Goal: Information Seeking & Learning: Learn about a topic

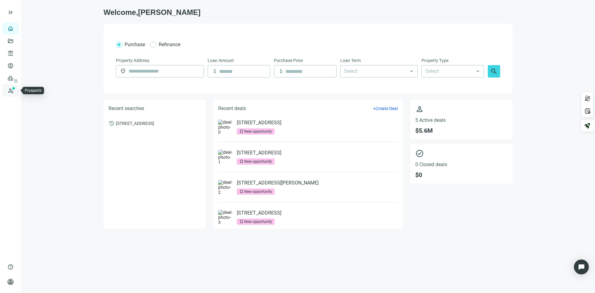
click at [15, 90] on link "Prospects New" at bounding box center [25, 90] width 20 height 12
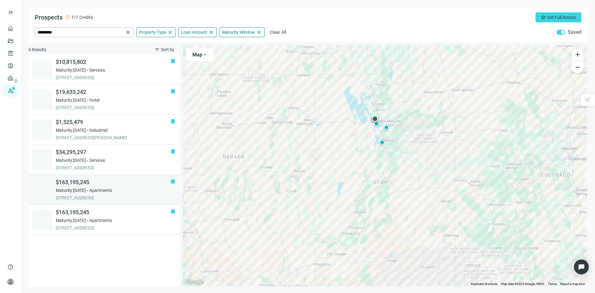
click at [143, 194] on div "$163,195,245 Maturity: [DATE] Apartments [STREET_ADDRESS]" at bounding box center [113, 189] width 115 height 22
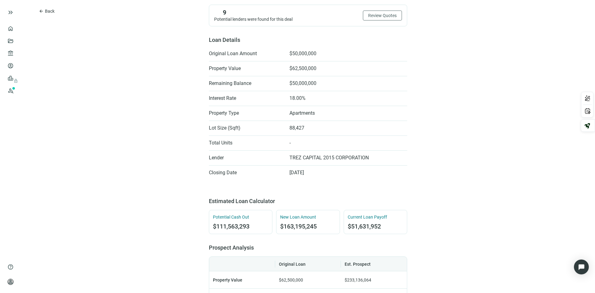
scroll to position [155, 0]
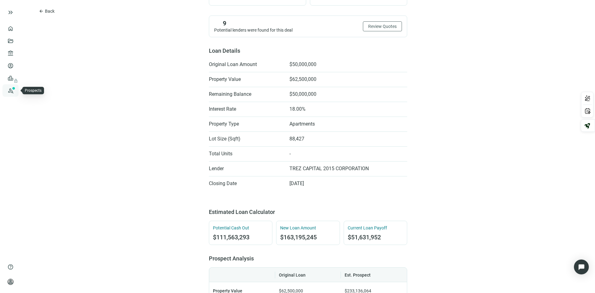
click at [15, 91] on link "Prospects New" at bounding box center [25, 90] width 20 height 12
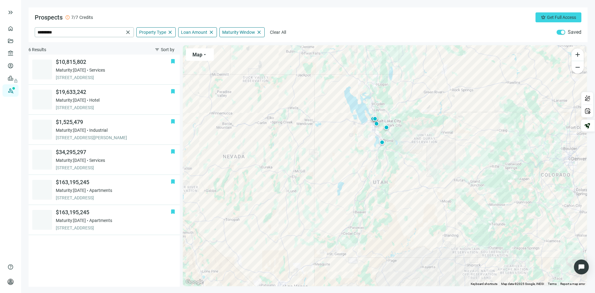
click at [312, 146] on div "To activate drag with keyboard, press Alt + Enter. Once in keyboard drag state,…" at bounding box center [385, 165] width 404 height 241
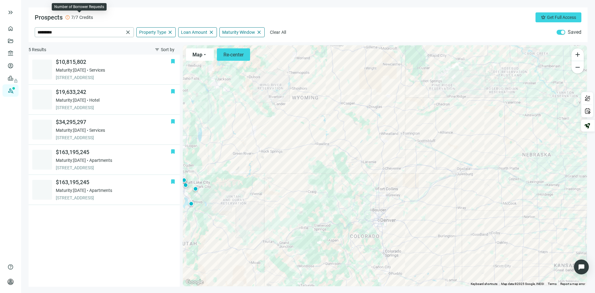
click at [81, 19] on span "Credits" at bounding box center [86, 17] width 14 height 6
click at [66, 18] on span "error" at bounding box center [67, 17] width 5 height 5
click at [15, 90] on link "Prospects New" at bounding box center [25, 90] width 20 height 12
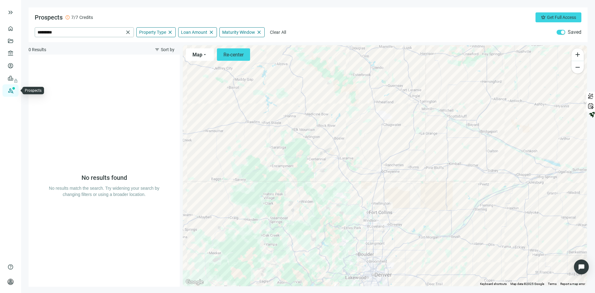
click at [15, 93] on link "Prospects New" at bounding box center [25, 90] width 20 height 12
click at [15, 90] on link "Prospects New" at bounding box center [25, 90] width 20 height 12
click at [15, 63] on link "Borrowers" at bounding box center [25, 65] width 20 height 5
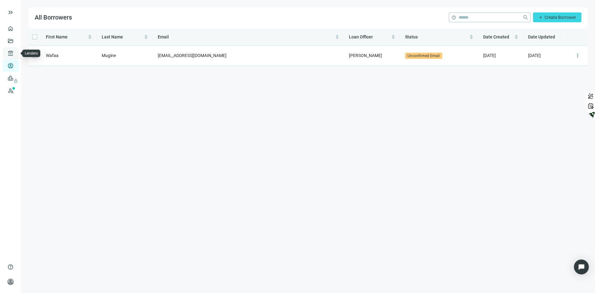
click at [15, 51] on link "Lenders" at bounding box center [23, 53] width 16 height 5
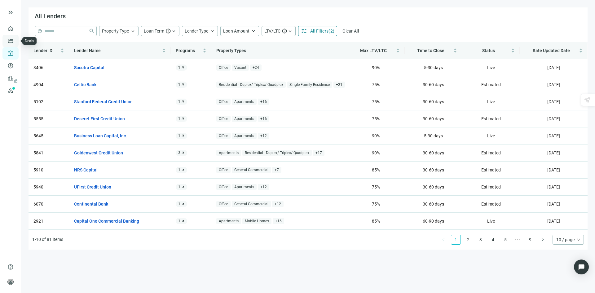
click at [15, 38] on link "Deals" at bounding box center [20, 40] width 11 height 5
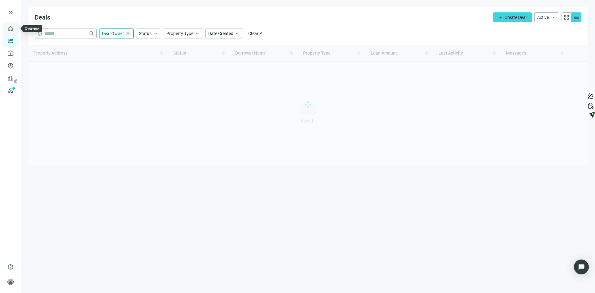
click at [15, 31] on link "Overview" at bounding box center [24, 28] width 18 height 5
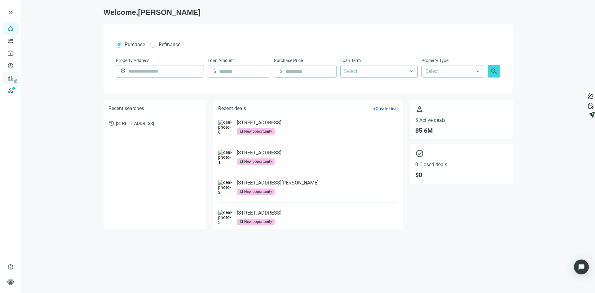
click at [15, 81] on link "Leads lock" at bounding box center [21, 78] width 12 height 5
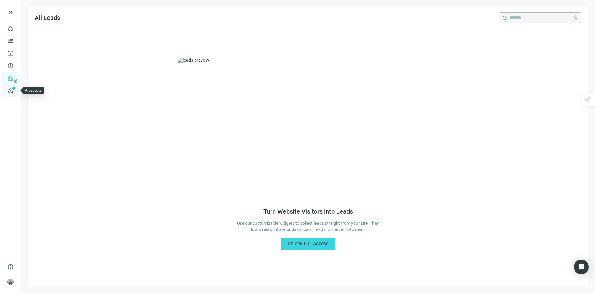
click at [15, 89] on link "Prospects New" at bounding box center [25, 90] width 20 height 12
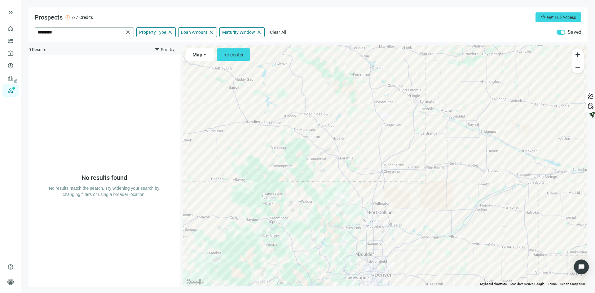
click at [563, 31] on div "button" at bounding box center [563, 32] width 4 height 4
click at [560, 32] on div "button" at bounding box center [559, 32] width 4 height 4
click at [163, 49] on span "Sort by" at bounding box center [168, 49] width 14 height 5
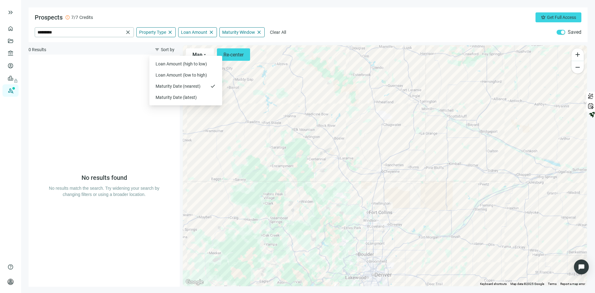
click at [347, 12] on div "Prospects error 7/7 Credits crown Get Full Access ********* close Property Type…" at bounding box center [307, 24] width 559 height 35
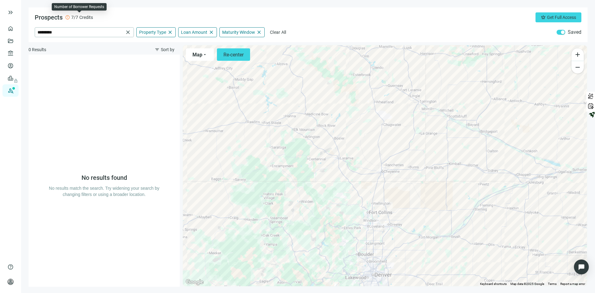
click at [67, 17] on span "error" at bounding box center [67, 17] width 5 height 5
click at [15, 91] on link "Prospects New" at bounding box center [25, 90] width 20 height 12
click at [160, 50] on button "filter_list Sort by" at bounding box center [164, 50] width 30 height 10
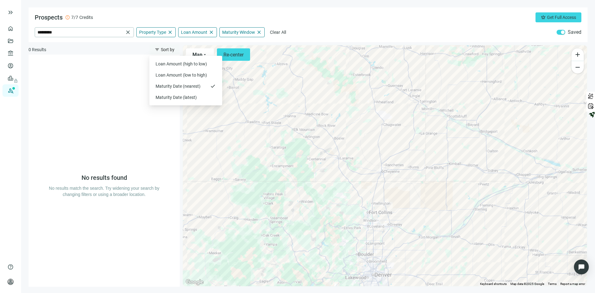
click at [161, 50] on span "Sort by" at bounding box center [168, 49] width 14 height 5
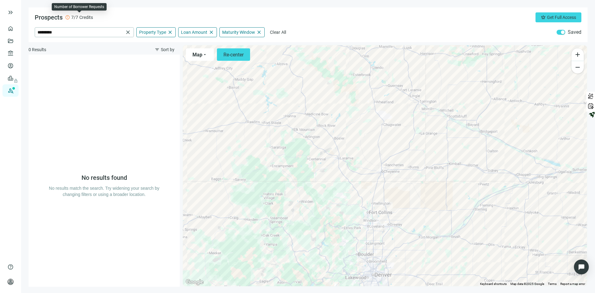
click at [68, 17] on span "error" at bounding box center [67, 17] width 5 height 5
click at [15, 90] on link "Prospects New" at bounding box center [25, 90] width 20 height 12
click at [68, 18] on span "error" at bounding box center [67, 17] width 5 height 5
click at [78, 15] on div "error 7/7 Credits" at bounding box center [79, 17] width 28 height 6
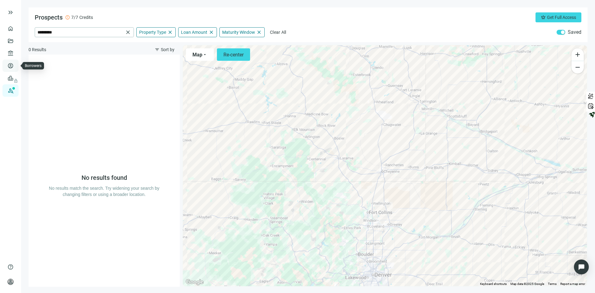
click at [15, 65] on link "Borrowers" at bounding box center [25, 65] width 20 height 5
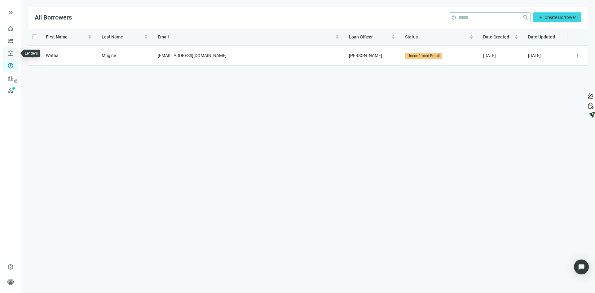
click at [15, 54] on link "Lenders" at bounding box center [23, 53] width 16 height 5
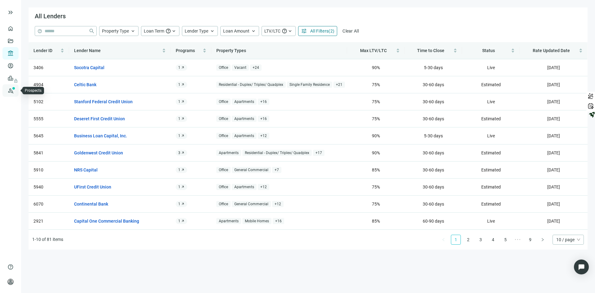
click at [15, 91] on link "Prospects New" at bounding box center [25, 90] width 20 height 12
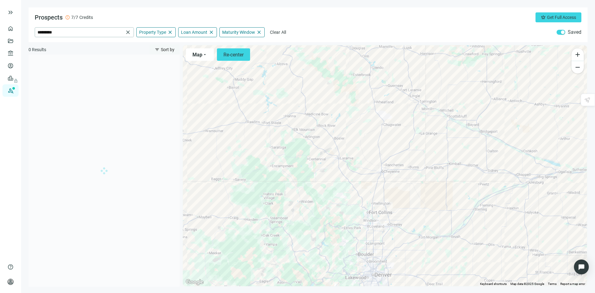
click at [168, 47] on span "Sort by" at bounding box center [168, 49] width 14 height 5
click at [165, 63] on span "Loan Amount (high to low)" at bounding box center [181, 64] width 53 height 6
click at [167, 42] on div "Prospects error 7/7 Credits crown Get Full Access ********* close Property Type…" at bounding box center [307, 24] width 559 height 35
click at [166, 47] on span "Sort by" at bounding box center [168, 49] width 14 height 5
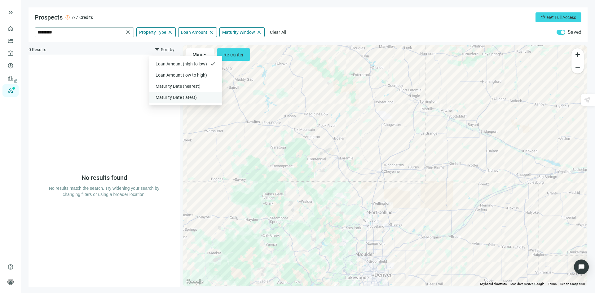
click at [182, 98] on span "Maturity Date (latest)" at bounding box center [181, 97] width 53 height 6
click at [164, 31] on span "Property Type" at bounding box center [152, 32] width 27 height 6
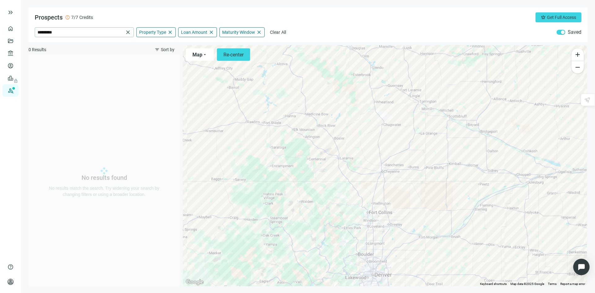
click at [582, 268] on img "Open Intercom Messenger" at bounding box center [581, 267] width 8 height 8
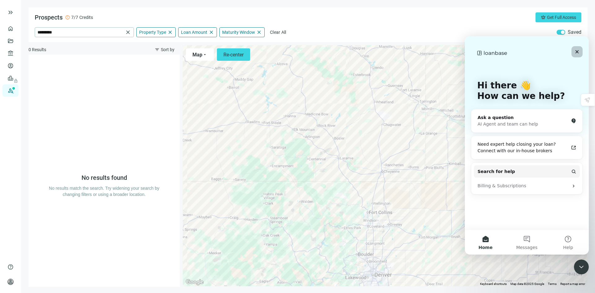
click at [576, 50] on icon "Close" at bounding box center [576, 51] width 5 height 5
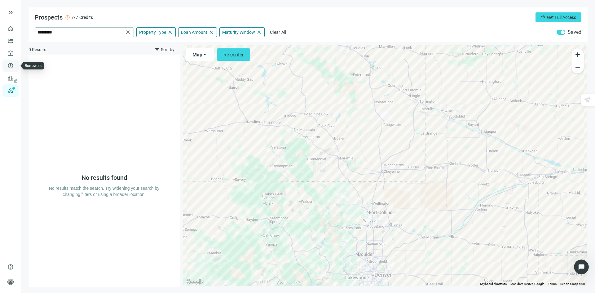
click at [15, 67] on link "Borrowers" at bounding box center [25, 65] width 20 height 5
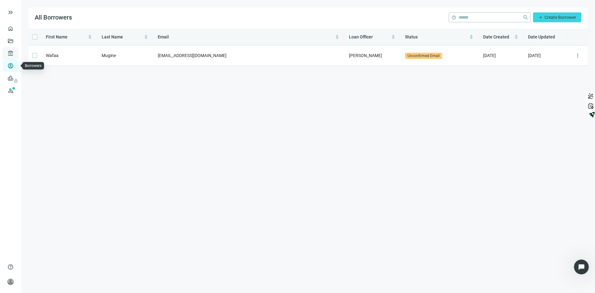
click at [15, 51] on link "Lenders" at bounding box center [23, 53] width 16 height 5
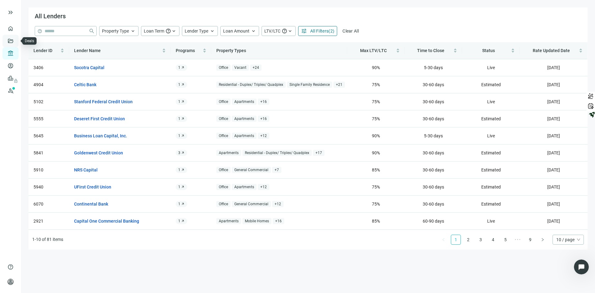
click at [15, 39] on link "Deals" at bounding box center [20, 40] width 11 height 5
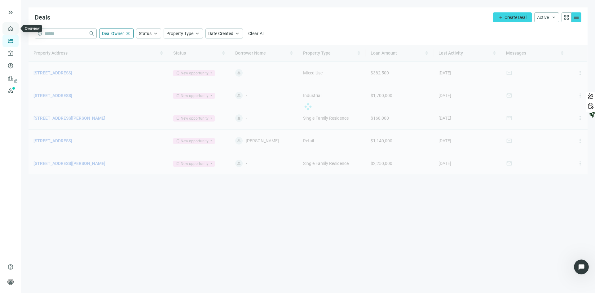
click at [15, 28] on link "Overview" at bounding box center [24, 28] width 18 height 5
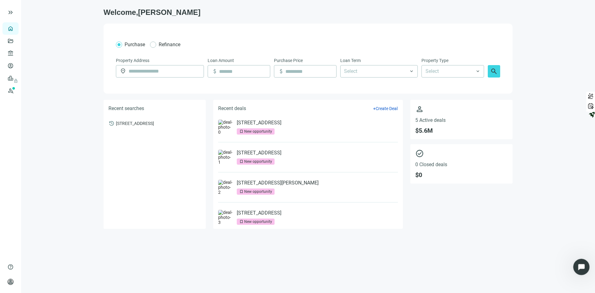
click at [583, 266] on icon "Open Intercom Messenger" at bounding box center [580, 266] width 10 height 10
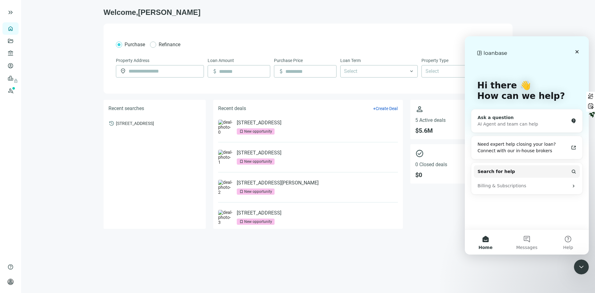
click at [531, 124] on div "AI Agent and team can help" at bounding box center [522, 124] width 91 height 7
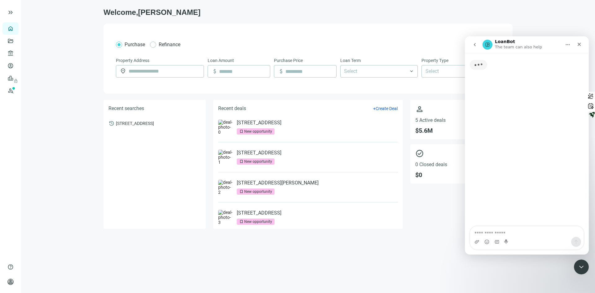
click at [496, 231] on textarea "Ask a question…" at bounding box center [526, 231] width 113 height 11
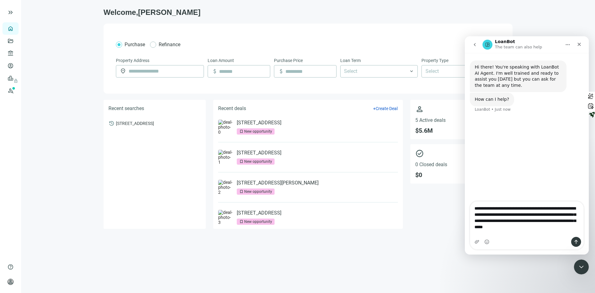
type textarea "**********"
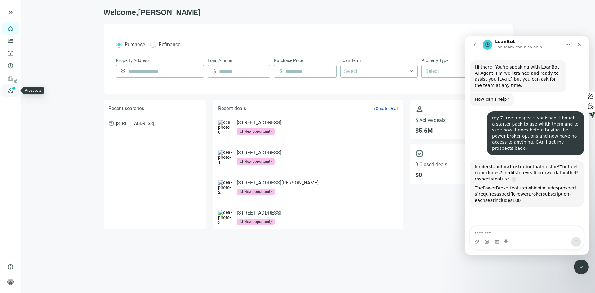
click at [15, 91] on link "Prospects New" at bounding box center [25, 90] width 20 height 12
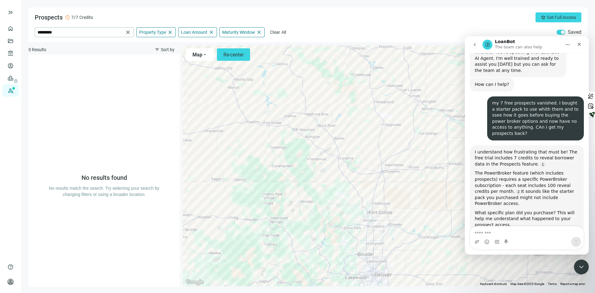
scroll to position [21, 0]
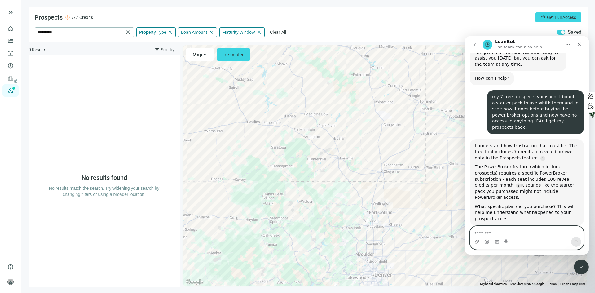
click at [496, 232] on textarea "Message…" at bounding box center [526, 231] width 113 height 11
type textarea "*"
type textarea "**********"
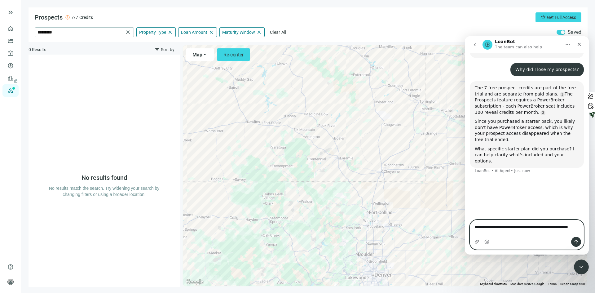
scroll to position [182, 0]
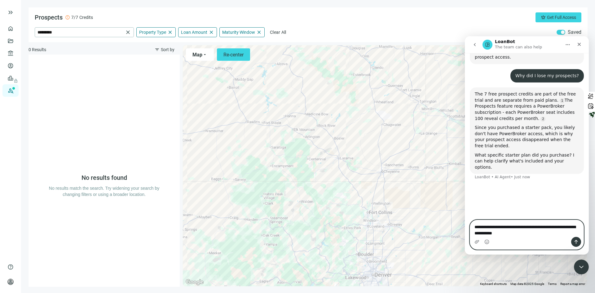
type textarea "**********"
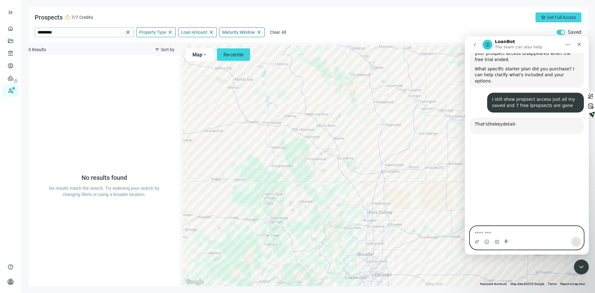
scroll to position [292, 0]
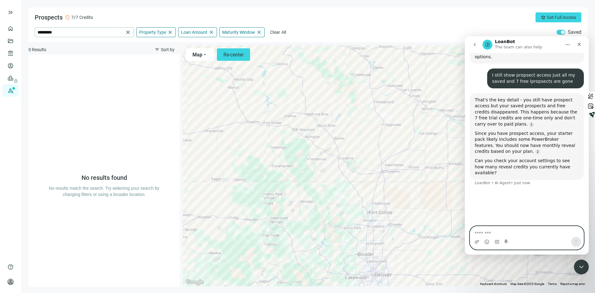
type textarea "*"
type textarea "**********"
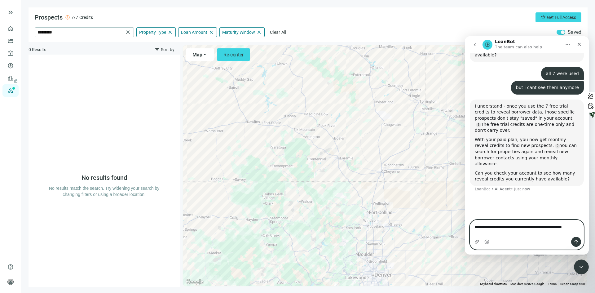
scroll to position [409, 0]
type textarea "**********"
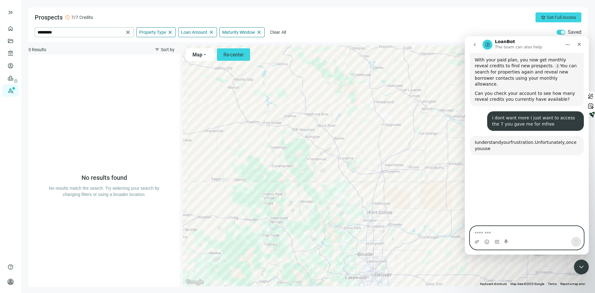
scroll to position [513, 0]
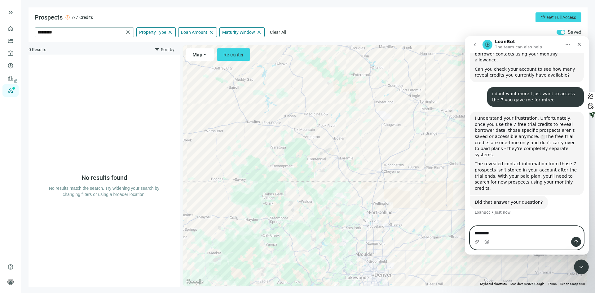
type textarea "**********"
type textarea "*"
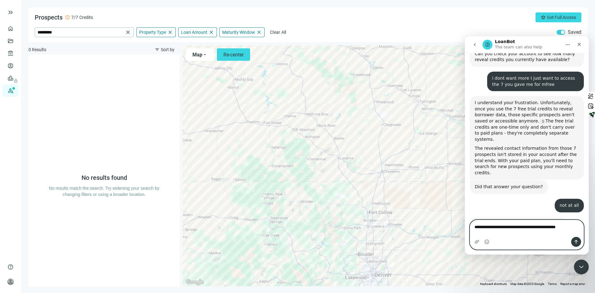
type textarea "**********"
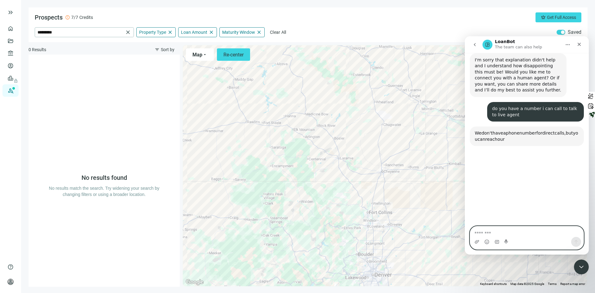
scroll to position [695, 0]
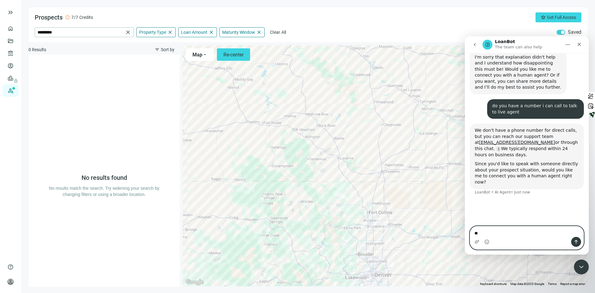
type textarea "***"
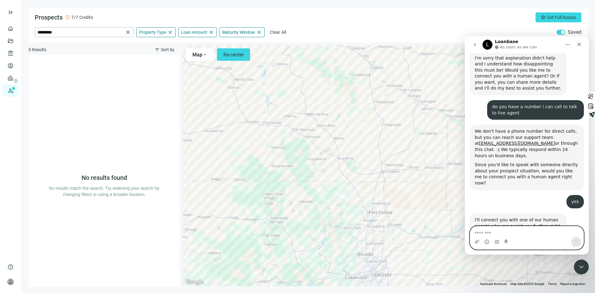
scroll to position [713, 0]
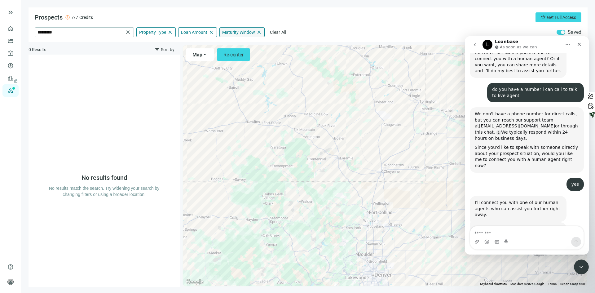
click at [257, 33] on span "close" at bounding box center [259, 32] width 6 height 6
click at [301, 24] on div "Prospects error 7/7 Credits crown Get Full Access ********* close Property Type…" at bounding box center [307, 24] width 559 height 35
click at [164, 50] on span "Sort by" at bounding box center [168, 49] width 14 height 5
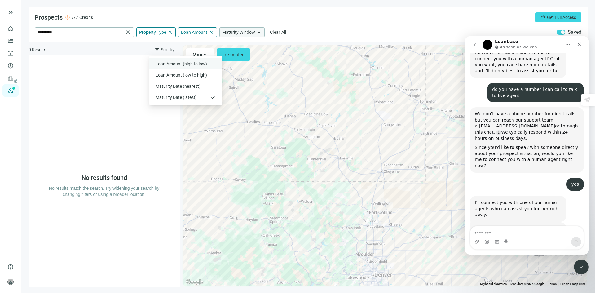
click at [167, 62] on span "Loan Amount (high to low)" at bounding box center [181, 64] width 53 height 6
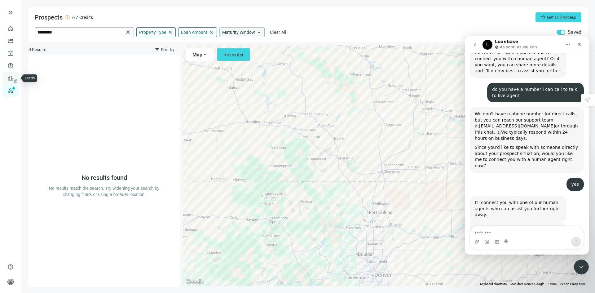
click at [12, 76] on span "lock" at bounding box center [11, 78] width 5 height 5
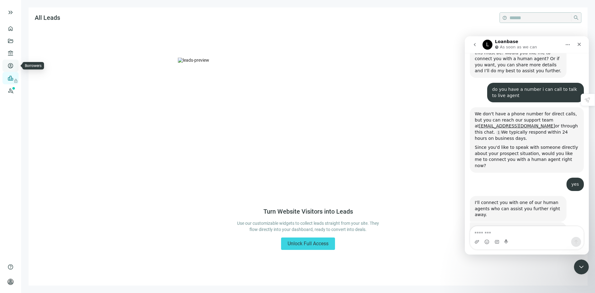
click at [15, 67] on link "Borrowers" at bounding box center [25, 65] width 20 height 5
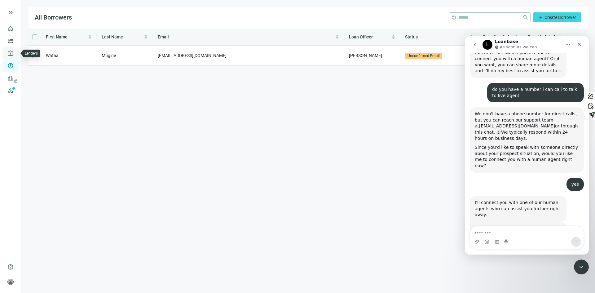
click at [15, 55] on link "Lenders" at bounding box center [23, 53] width 16 height 5
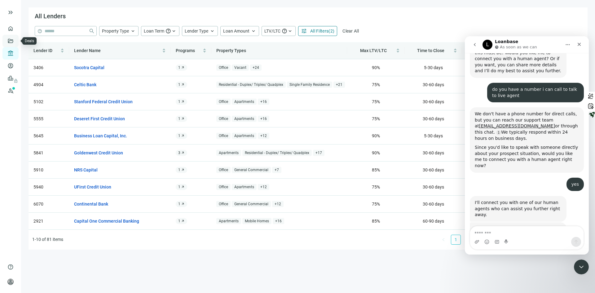
click at [15, 42] on link "Deals" at bounding box center [20, 40] width 11 height 5
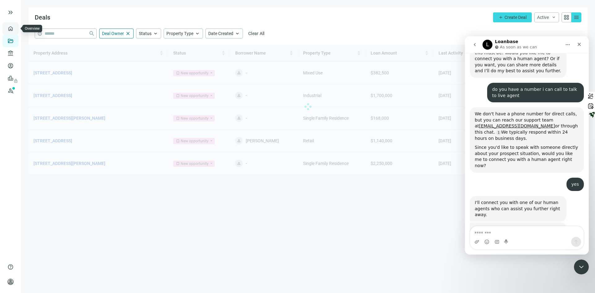
click at [15, 27] on link "Overview" at bounding box center [24, 28] width 18 height 5
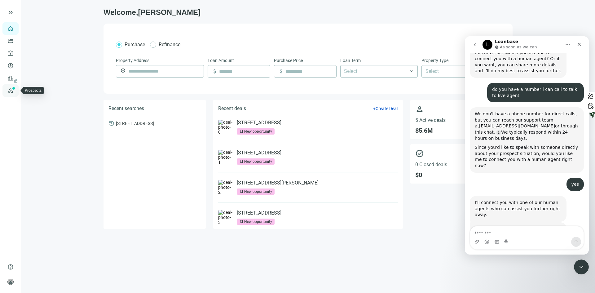
click at [15, 90] on link "Prospects New" at bounding box center [25, 90] width 20 height 12
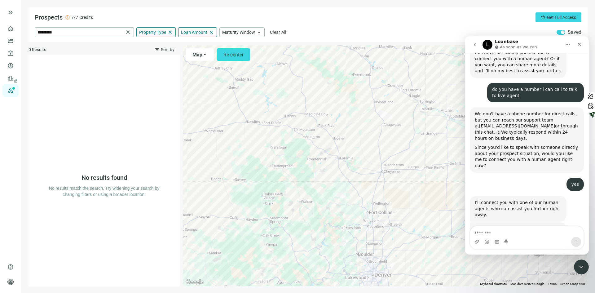
click at [565, 32] on span "button" at bounding box center [560, 32] width 9 height 5
click at [560, 32] on div "button" at bounding box center [559, 32] width 4 height 4
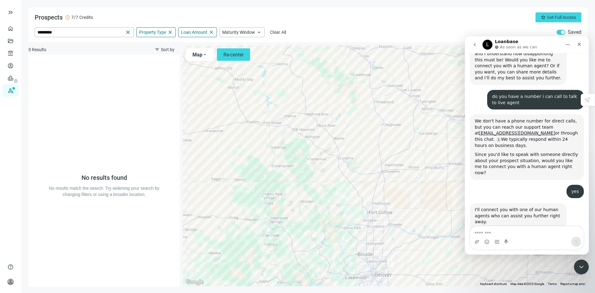
scroll to position [706, 0]
